Goal: Task Accomplishment & Management: Use online tool/utility

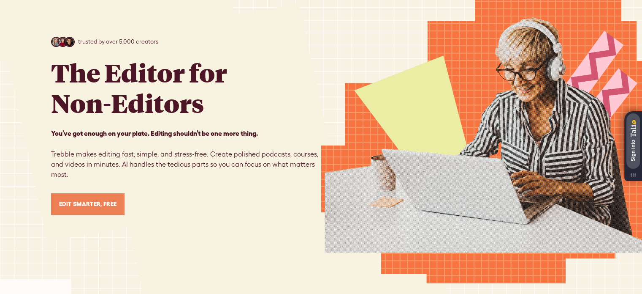
scroll to position [84, 0]
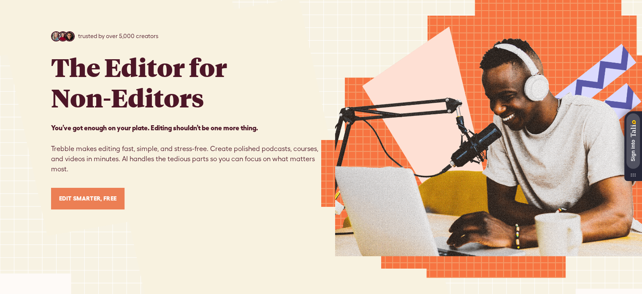
click at [91, 196] on link "Edit Smarter, Free" at bounding box center [88, 199] width 74 height 22
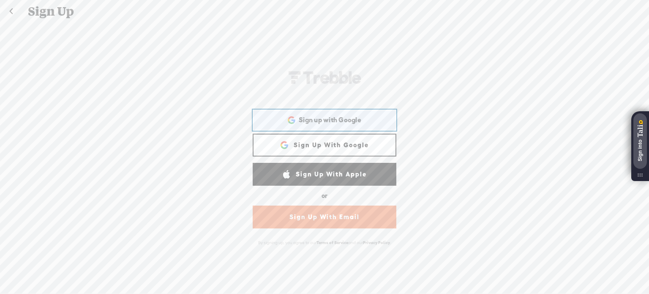
click at [299, 121] on span "Sign up with Google" at bounding box center [330, 119] width 63 height 9
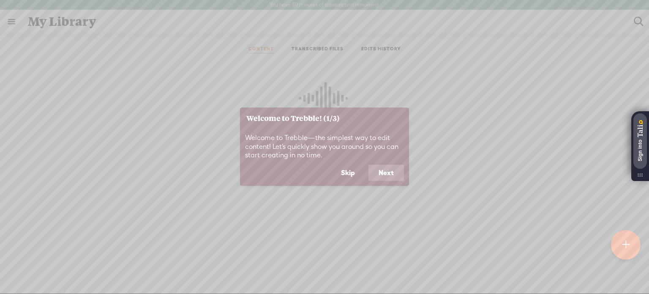
click at [383, 168] on button "Next" at bounding box center [385, 173] width 35 height 16
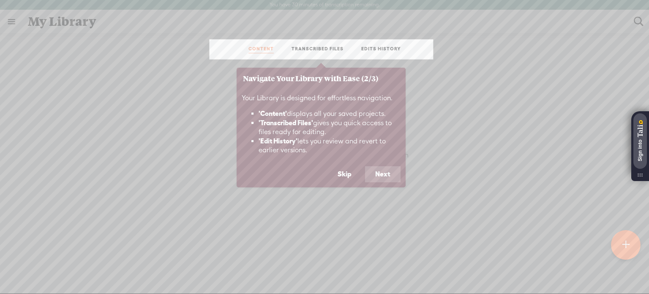
click at [379, 169] on button "Next" at bounding box center [382, 174] width 35 height 16
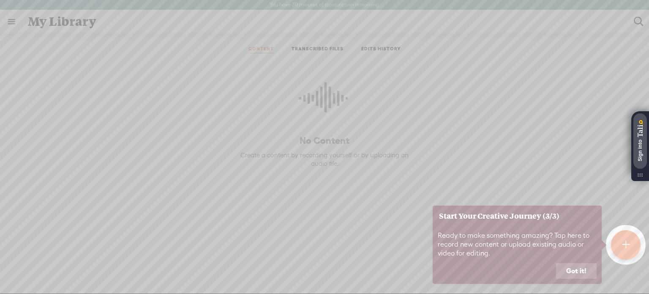
click at [585, 269] on button "Got it!" at bounding box center [576, 271] width 41 height 16
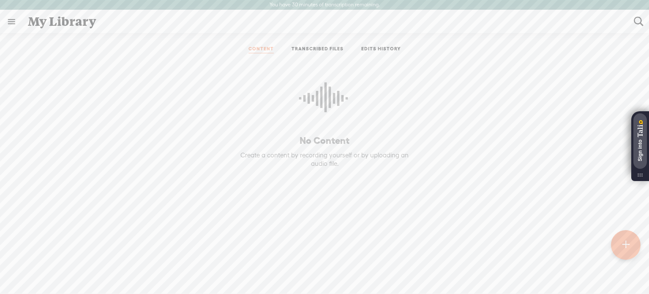
click at [632, 239] on div at bounding box center [625, 244] width 31 height 31
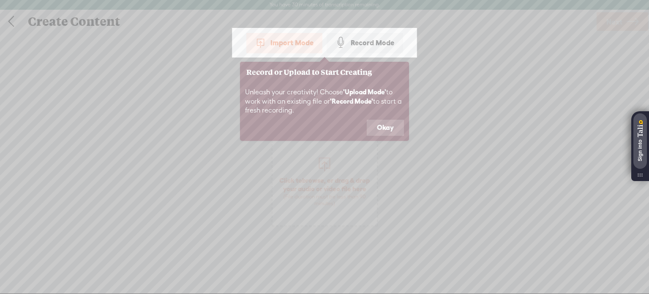
click at [293, 38] on div "Import Mode" at bounding box center [284, 42] width 76 height 21
click at [374, 123] on button "Okay" at bounding box center [385, 128] width 37 height 16
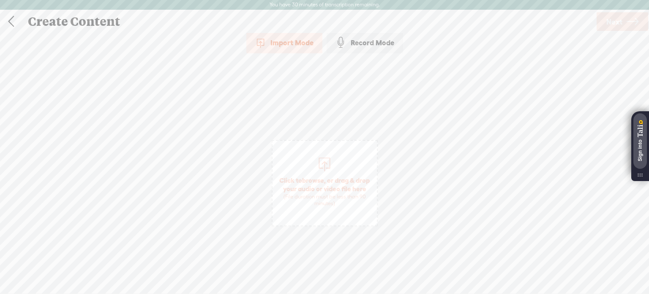
click at [327, 163] on div at bounding box center [324, 163] width 17 height 17
click at [315, 171] on span "Click to browse , or drag & drop your audio or video file here (File duration m…" at bounding box center [324, 191] width 104 height 40
click at [288, 43] on div "Import Mode" at bounding box center [284, 42] width 76 height 21
click at [616, 19] on span "Next" at bounding box center [614, 22] width 16 height 22
click at [9, 18] on link at bounding box center [10, 22] width 21 height 22
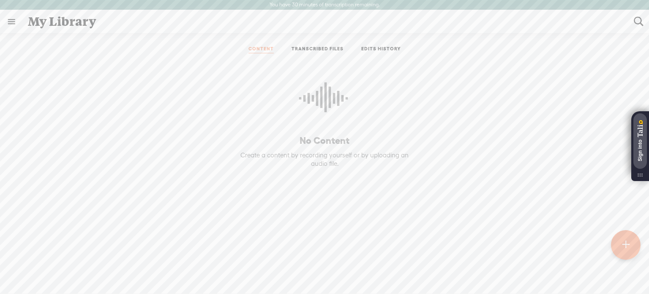
click at [302, 46] on link "TRANSCRIBED FILES" at bounding box center [317, 50] width 52 height 8
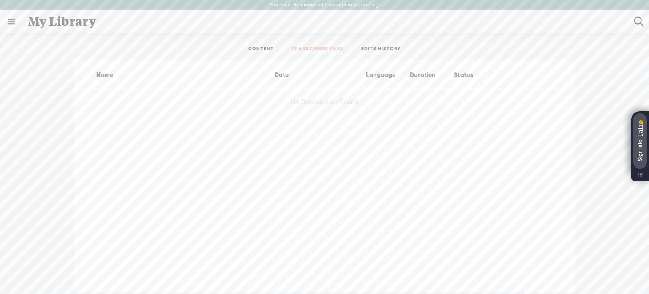
click at [7, 22] on link at bounding box center [11, 22] width 22 height 22
click at [253, 45] on body "You have 30 minutes of transcription remaining. Upgrade to increase your limit …" at bounding box center [324, 146] width 649 height 293
click at [258, 46] on link "CONTENT" at bounding box center [260, 50] width 25 height 8
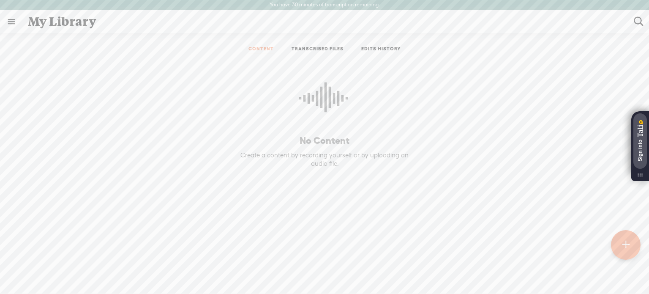
click at [377, 46] on link "EDITS HISTORY" at bounding box center [381, 50] width 40 height 8
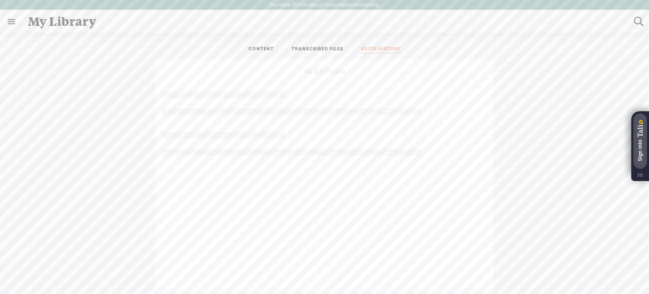
click at [264, 47] on link "CONTENT" at bounding box center [260, 50] width 25 height 8
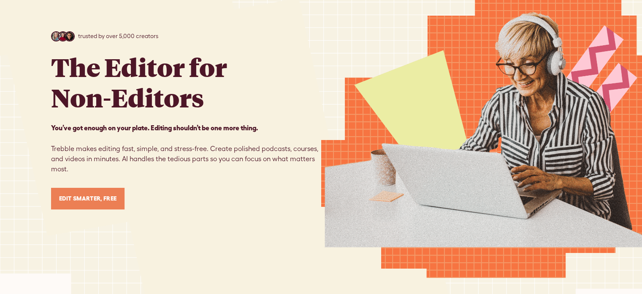
scroll to position [84, 0]
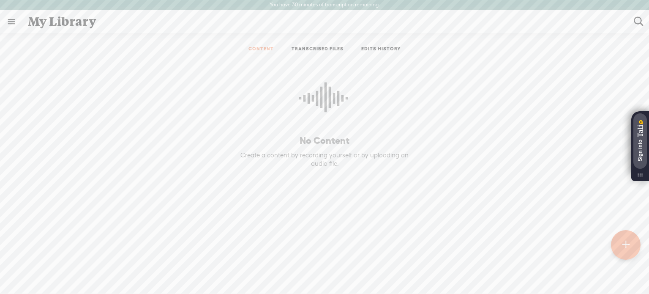
click at [328, 47] on link "TRANSCRIBED FILES" at bounding box center [317, 50] width 52 height 8
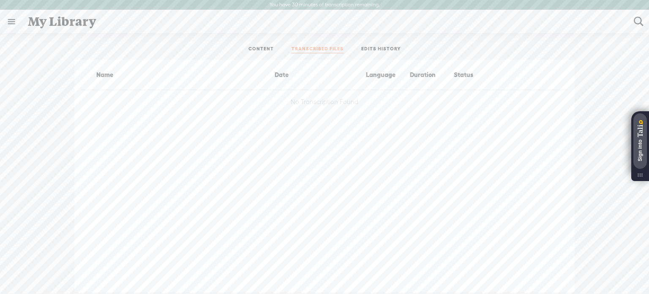
click at [457, 75] on div "Status" at bounding box center [474, 75] width 44 height 10
click at [386, 47] on link "EDITS HISTORY" at bounding box center [381, 50] width 40 height 8
